Goal: Information Seeking & Learning: Learn about a topic

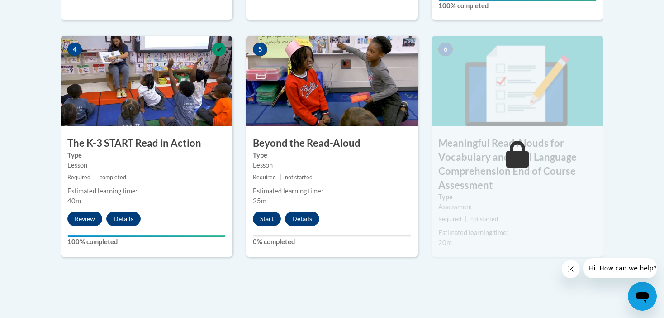
scroll to position [553, 0]
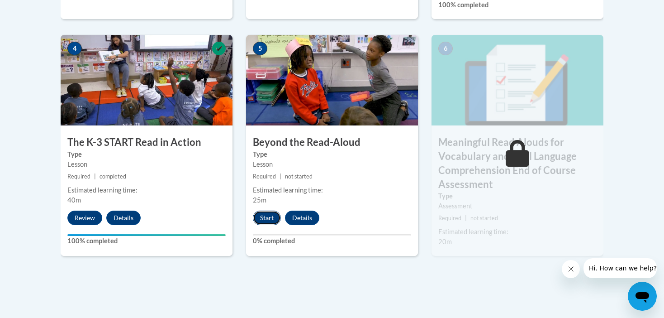
click at [267, 215] on button "Start" at bounding box center [267, 217] width 28 height 14
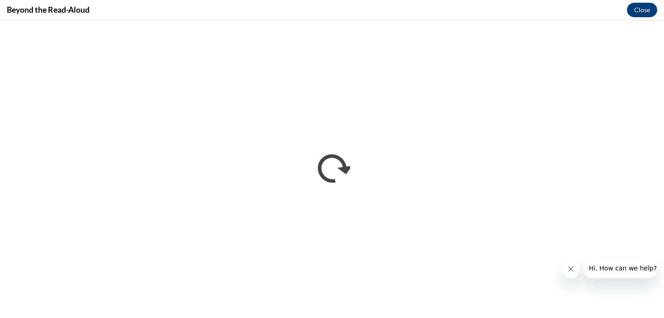
scroll to position [0, 0]
